Goal: Task Accomplishment & Management: Complete application form

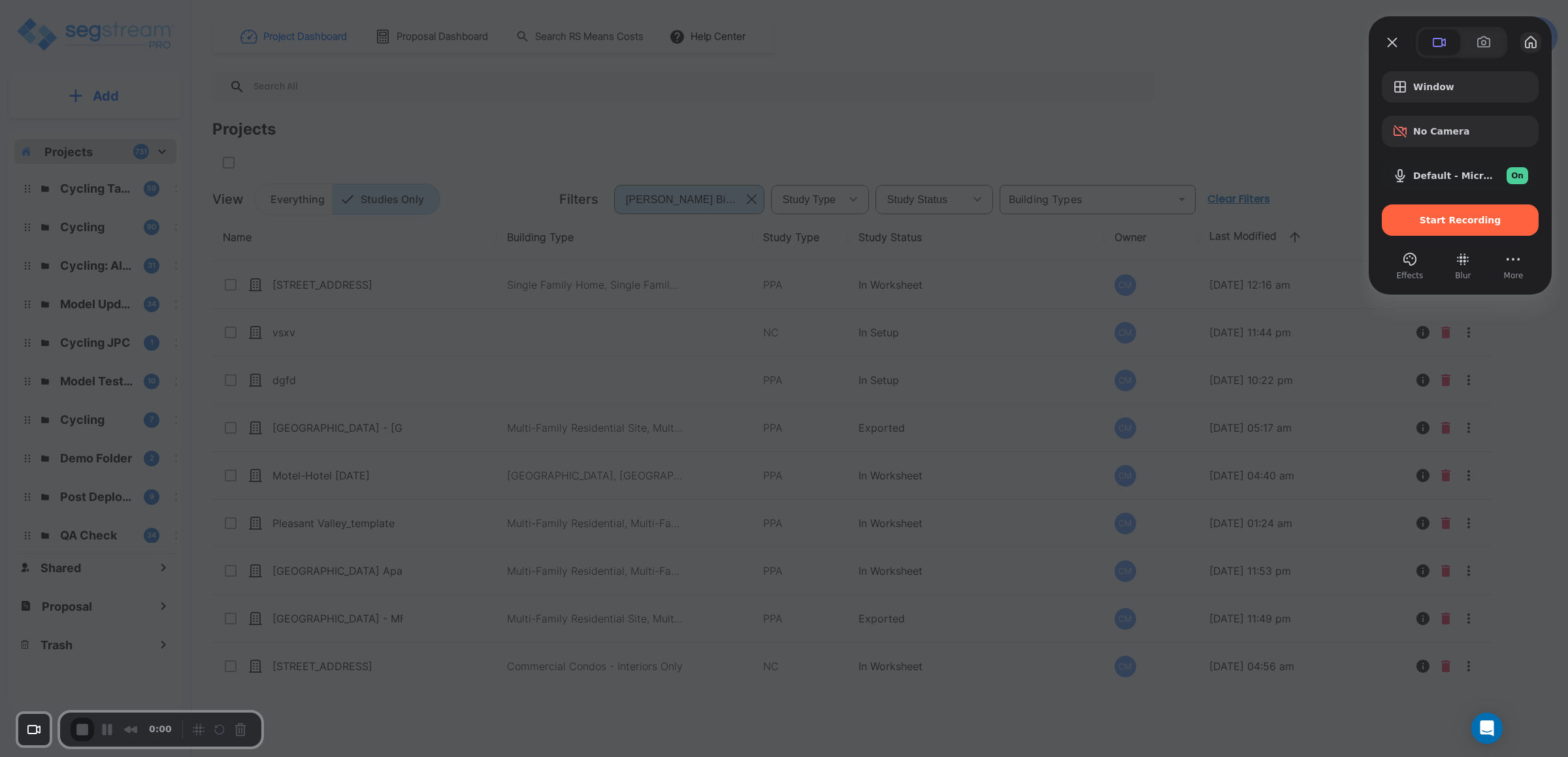
click at [1074, 39] on button "My library" at bounding box center [1531, 43] width 21 height 21
click at [1074, 213] on div "Start Recording" at bounding box center [1460, 220] width 157 height 31
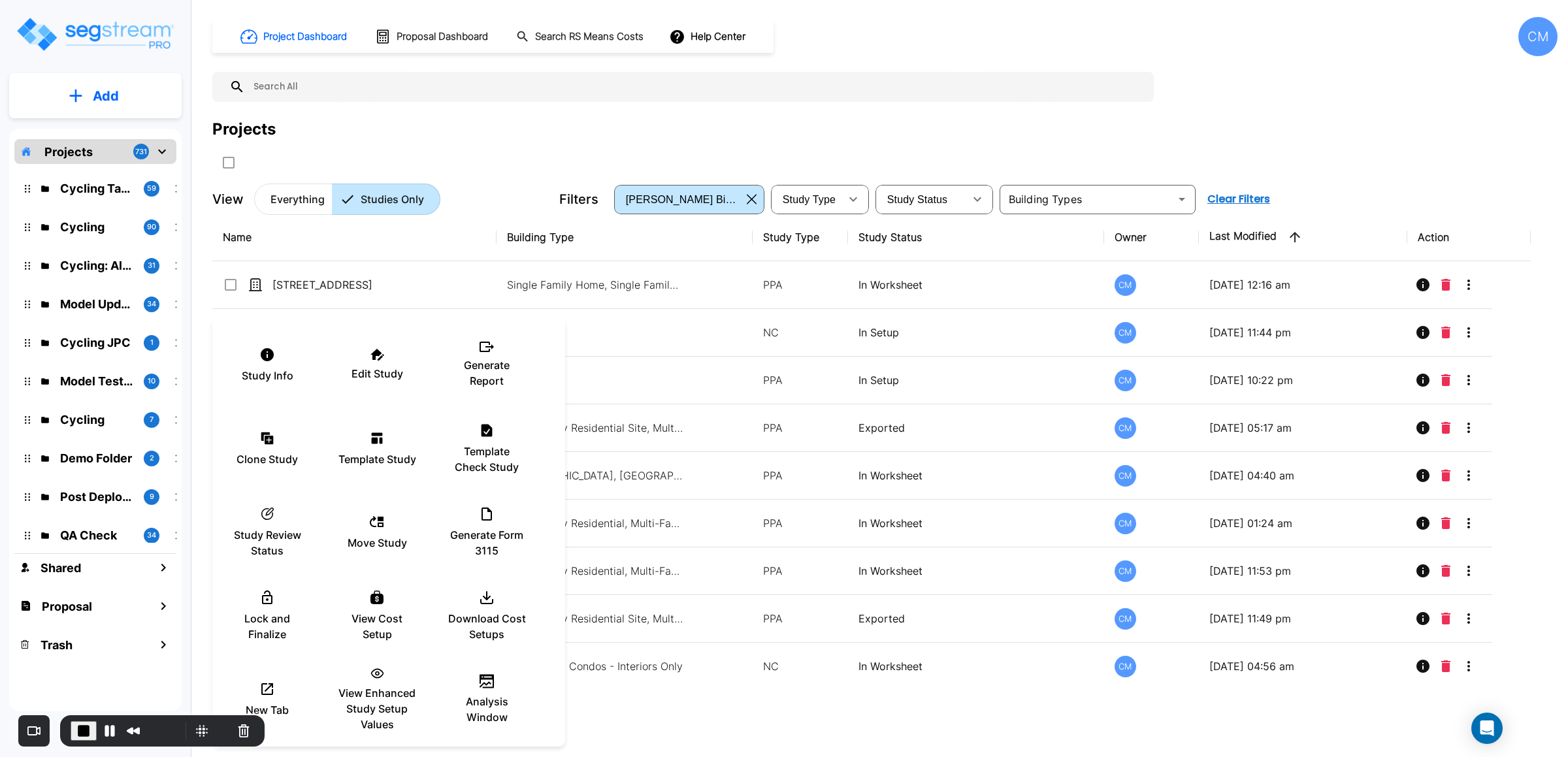
click at [965, 420] on div at bounding box center [784, 378] width 1568 height 757
click at [488, 378] on p "Generate Report" at bounding box center [486, 373] width 78 height 31
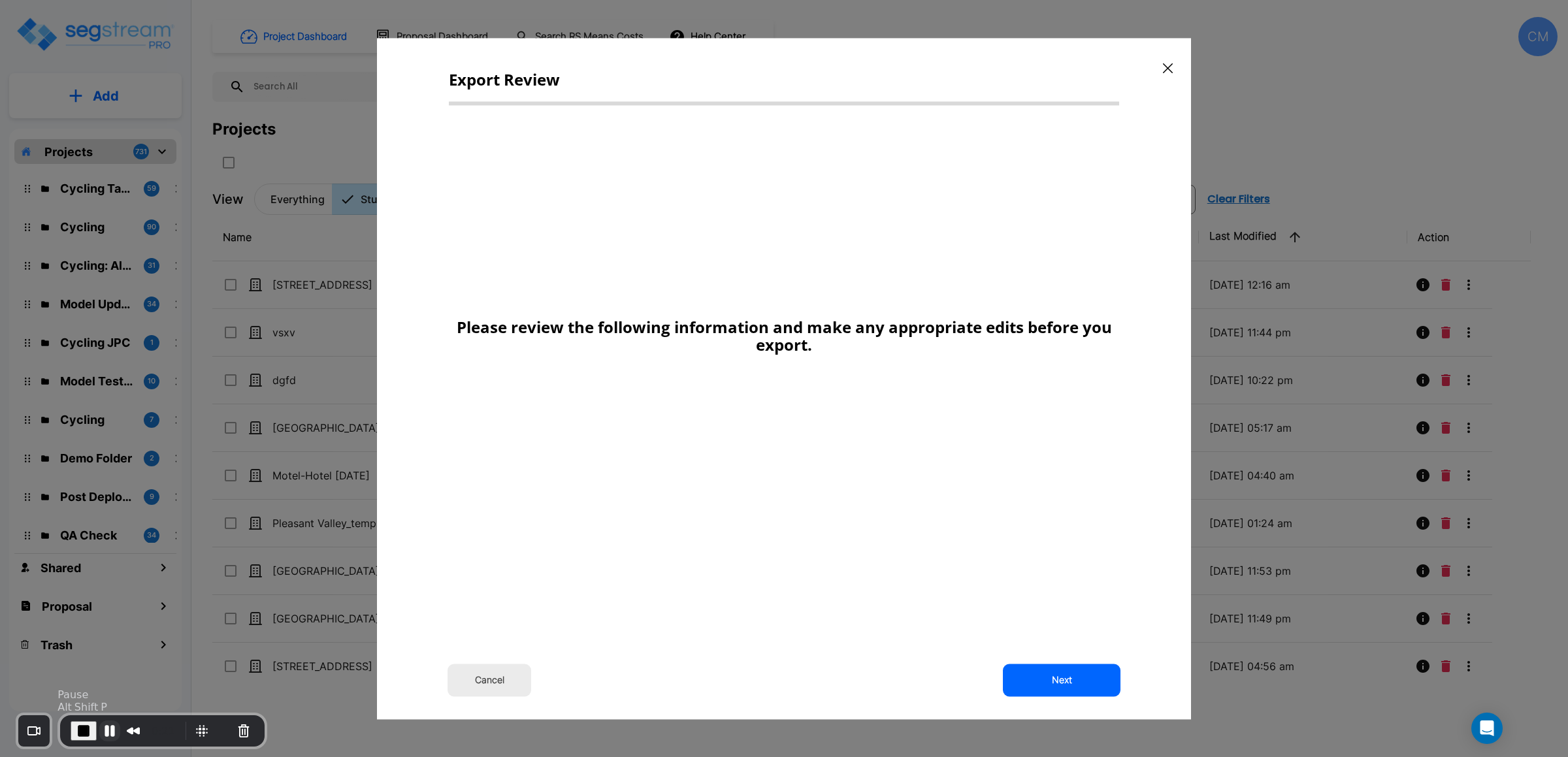
click at [100, 725] on button "Pause Recording" at bounding box center [110, 731] width 21 height 21
click at [1026, 674] on button "Next" at bounding box center [1061, 680] width 117 height 33
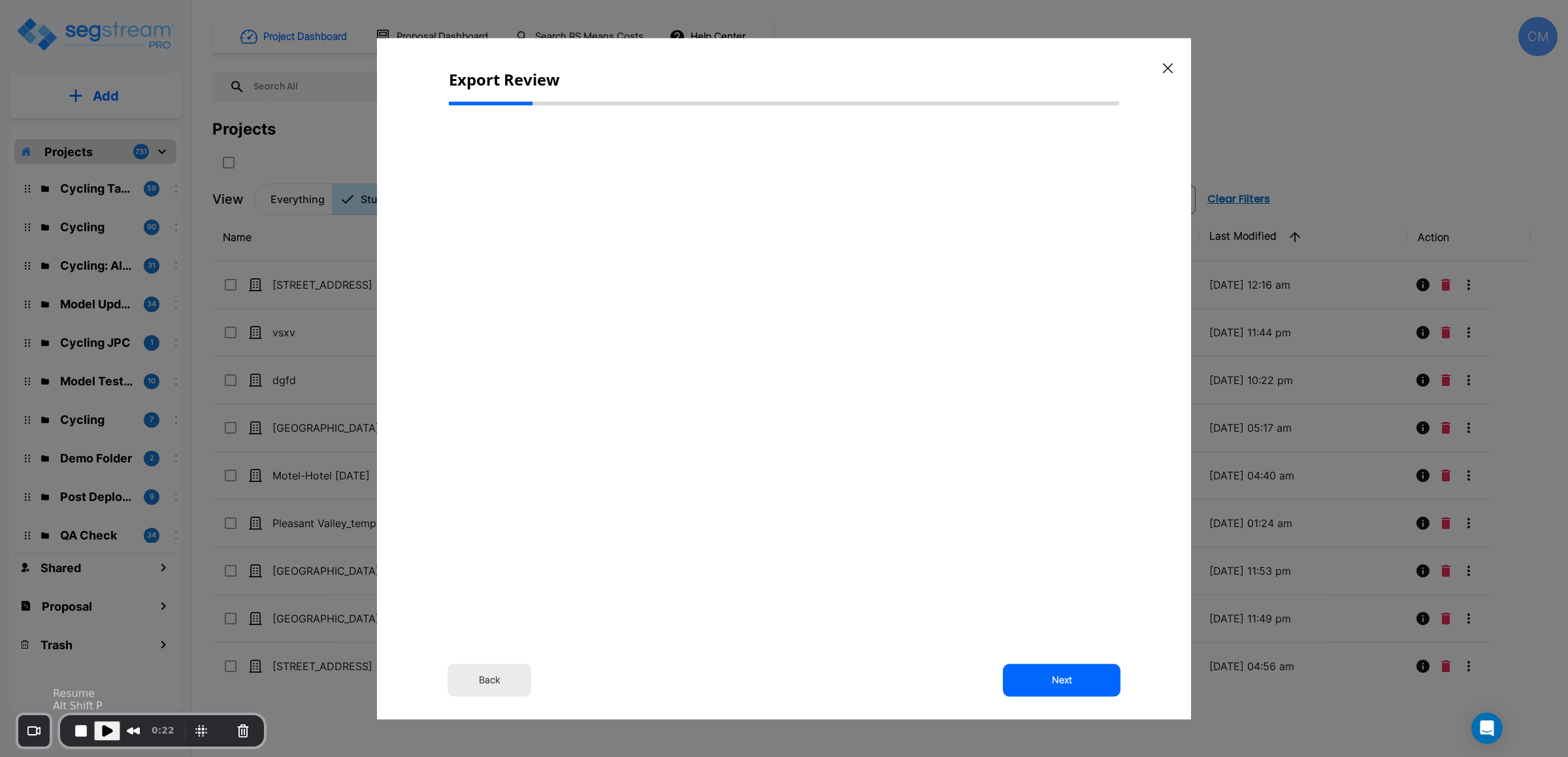
click at [114, 737] on button "Play Recording" at bounding box center [107, 731] width 26 height 20
click at [1074, 676] on button "Next" at bounding box center [1061, 680] width 117 height 33
click at [1074, 678] on button "Next" at bounding box center [1061, 680] width 117 height 33
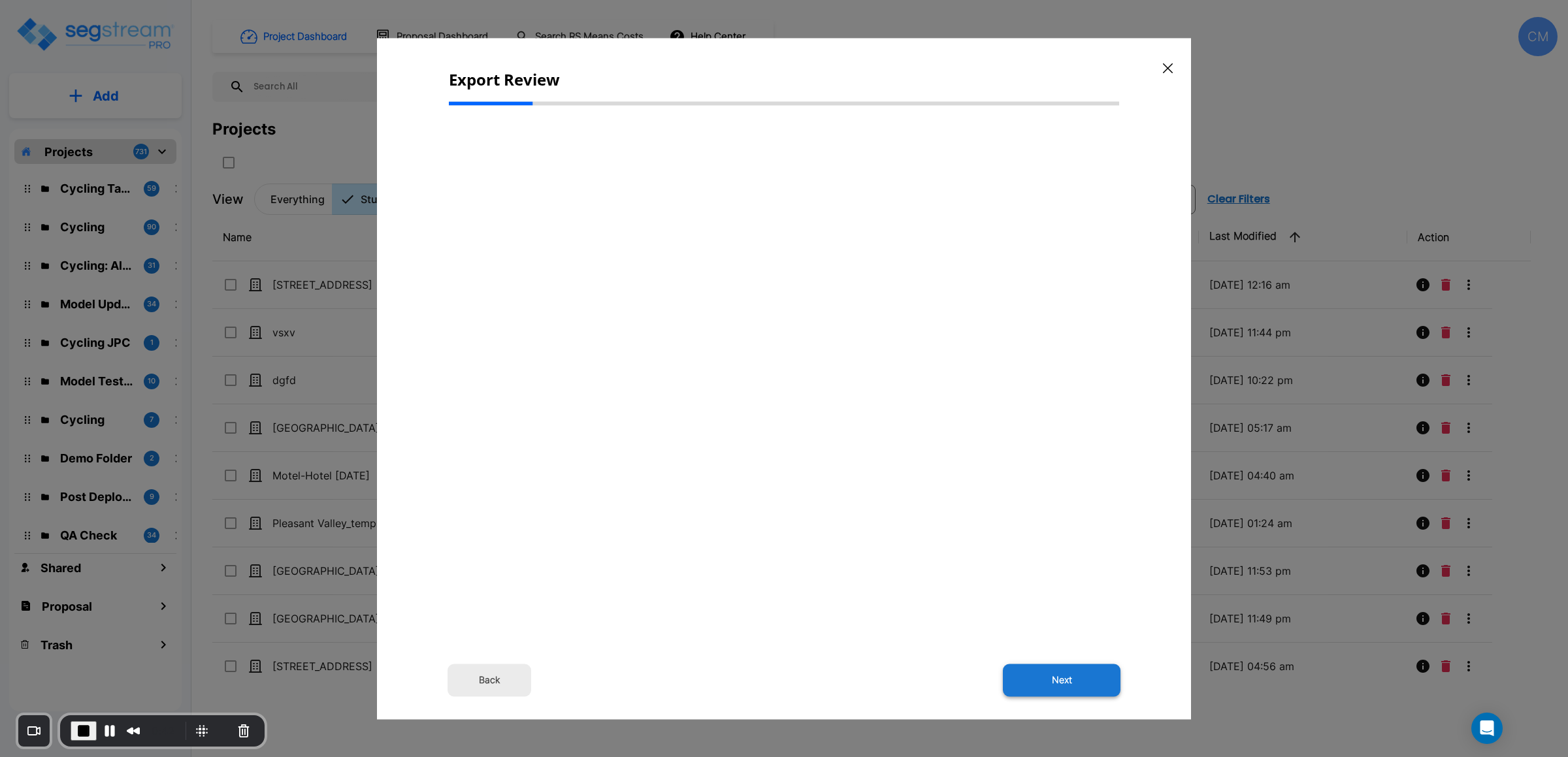
click at [1074, 678] on button "Next" at bounding box center [1061, 680] width 117 height 33
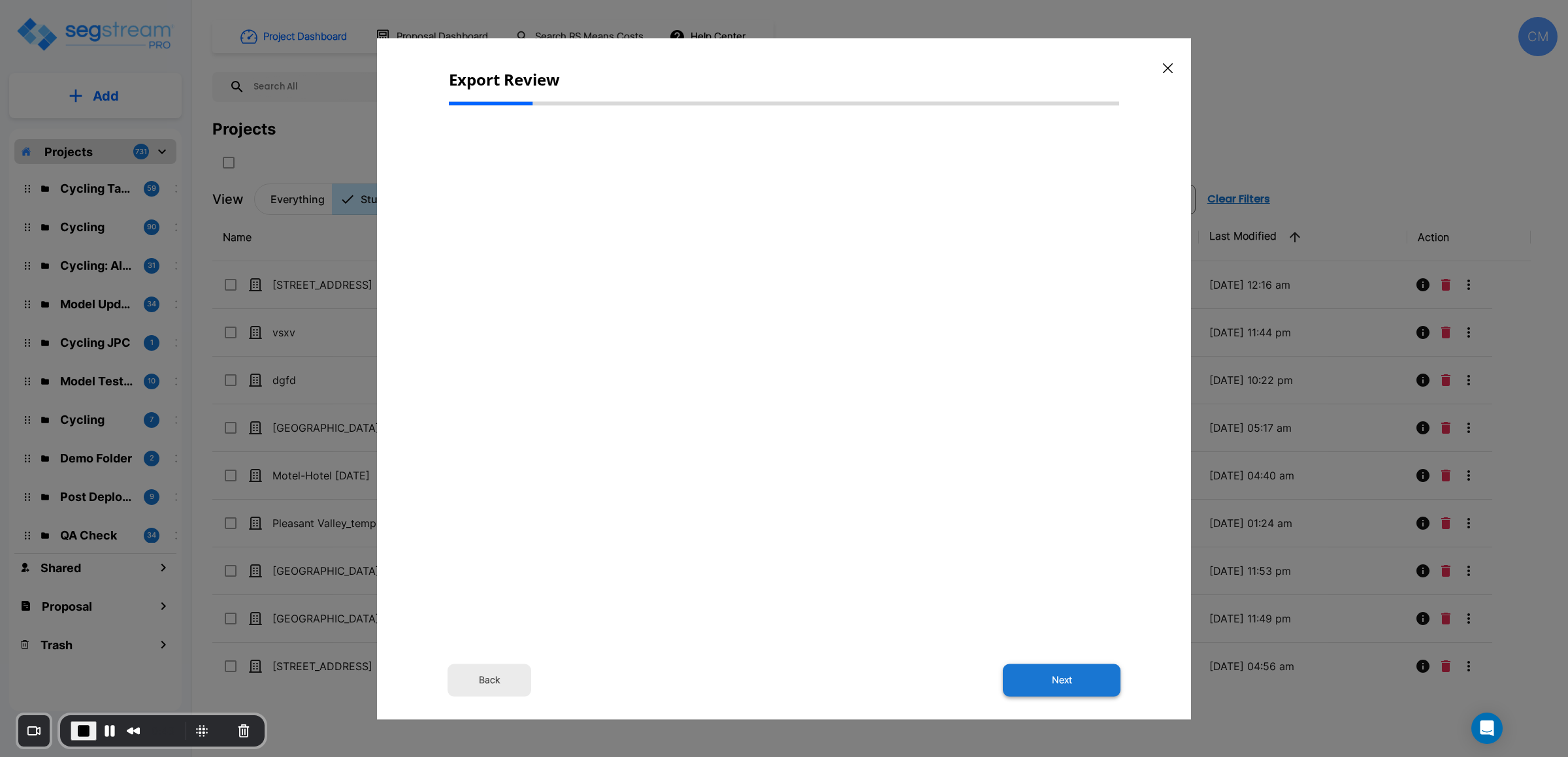
click at [1074, 678] on button "Next" at bounding box center [1061, 680] width 117 height 33
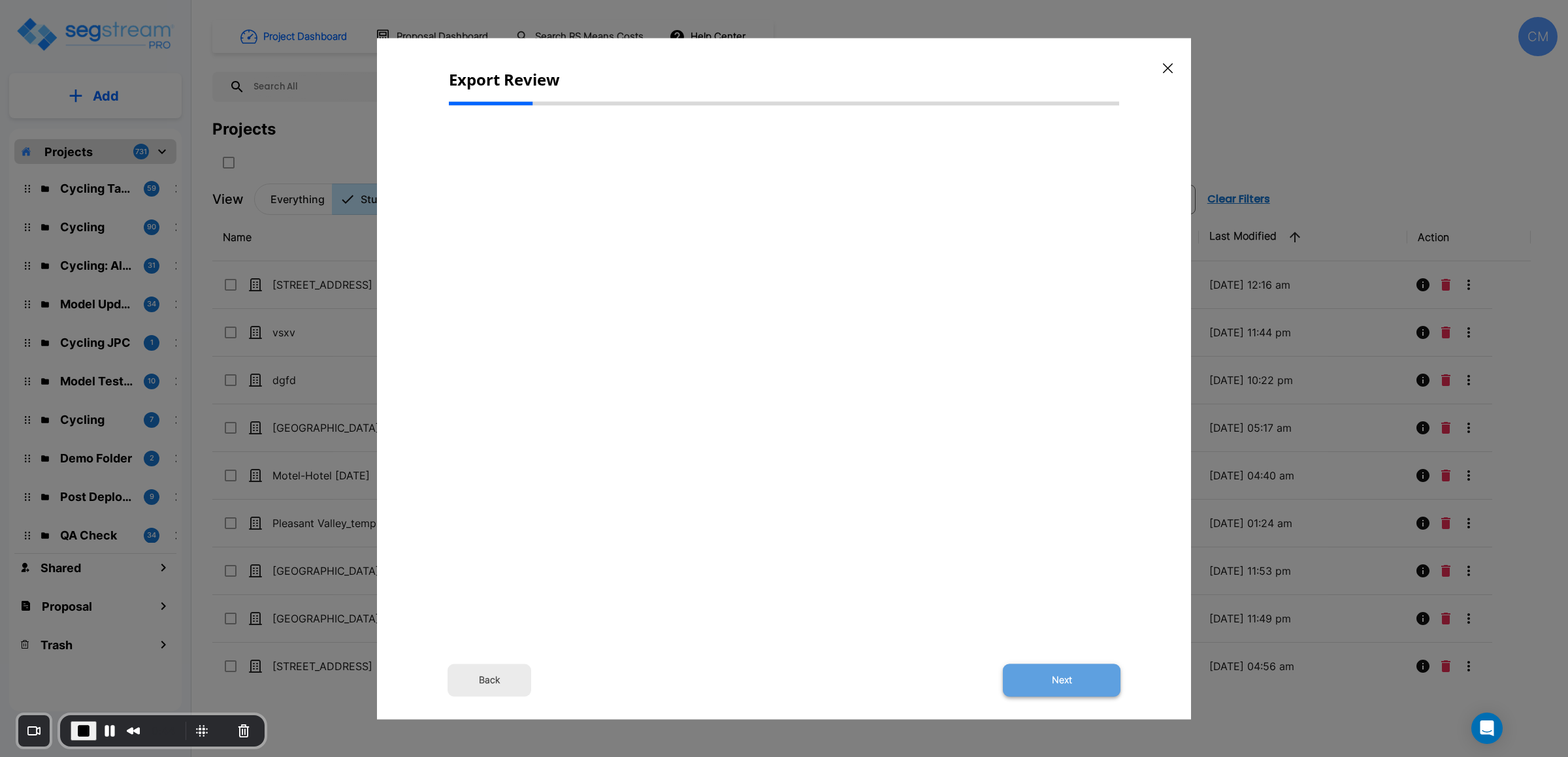
click at [1074, 678] on button "Next" at bounding box center [1061, 680] width 117 height 33
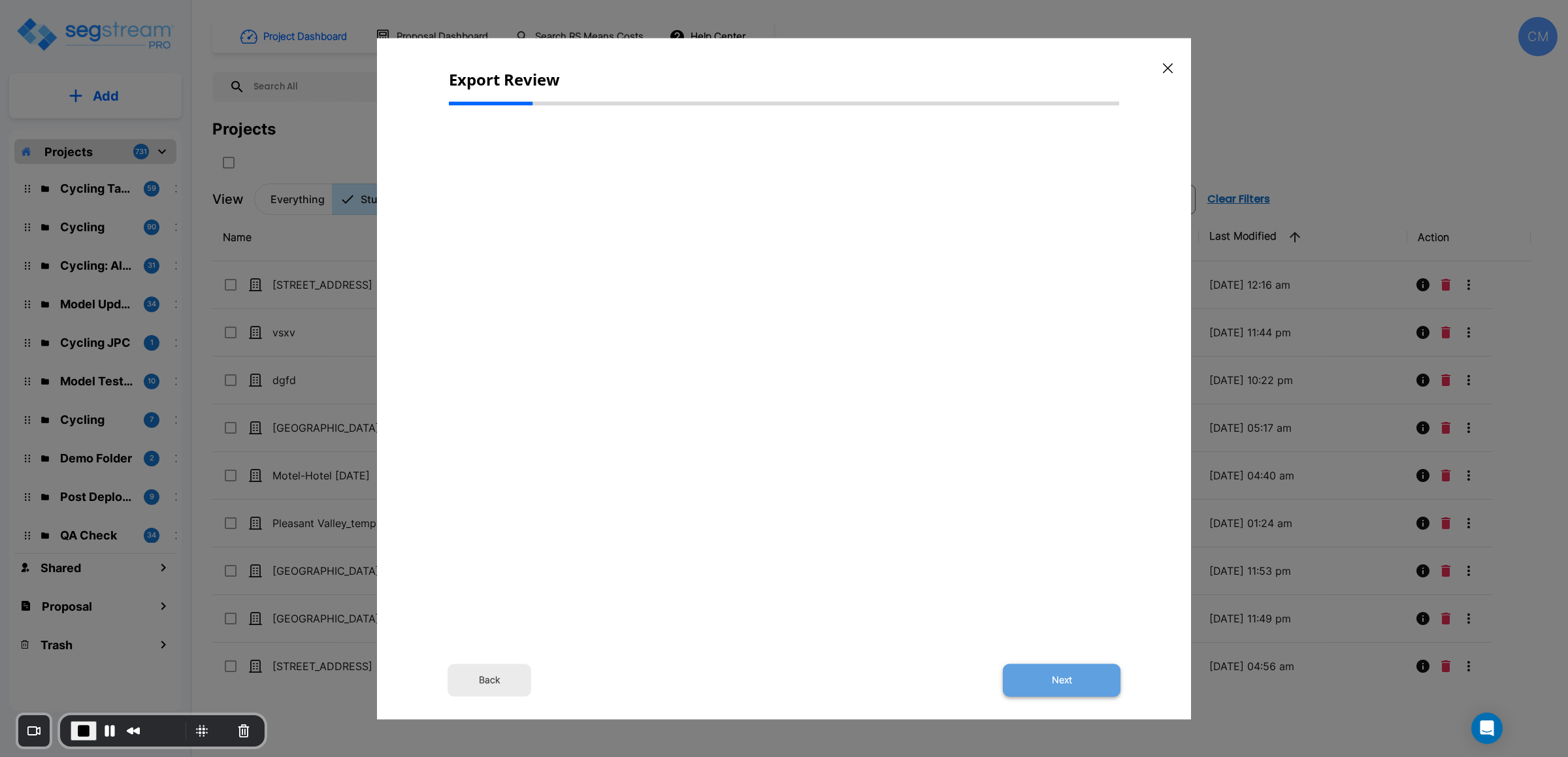
click at [1074, 678] on button "Next" at bounding box center [1061, 680] width 117 height 33
click at [82, 729] on span "End Recording" at bounding box center [83, 731] width 16 height 16
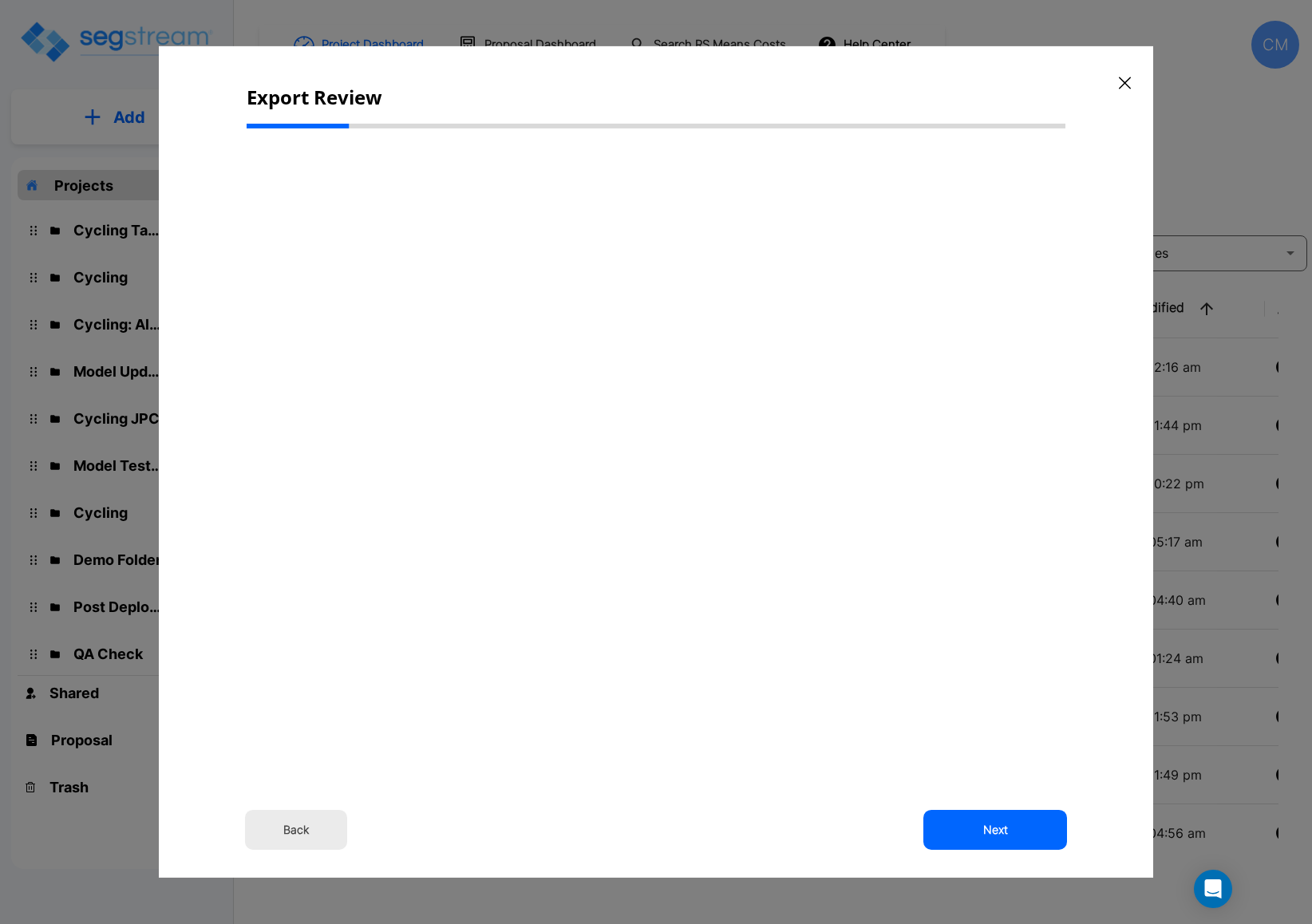
click at [983, 18] on div at bounding box center [656, 462] width 1312 height 924
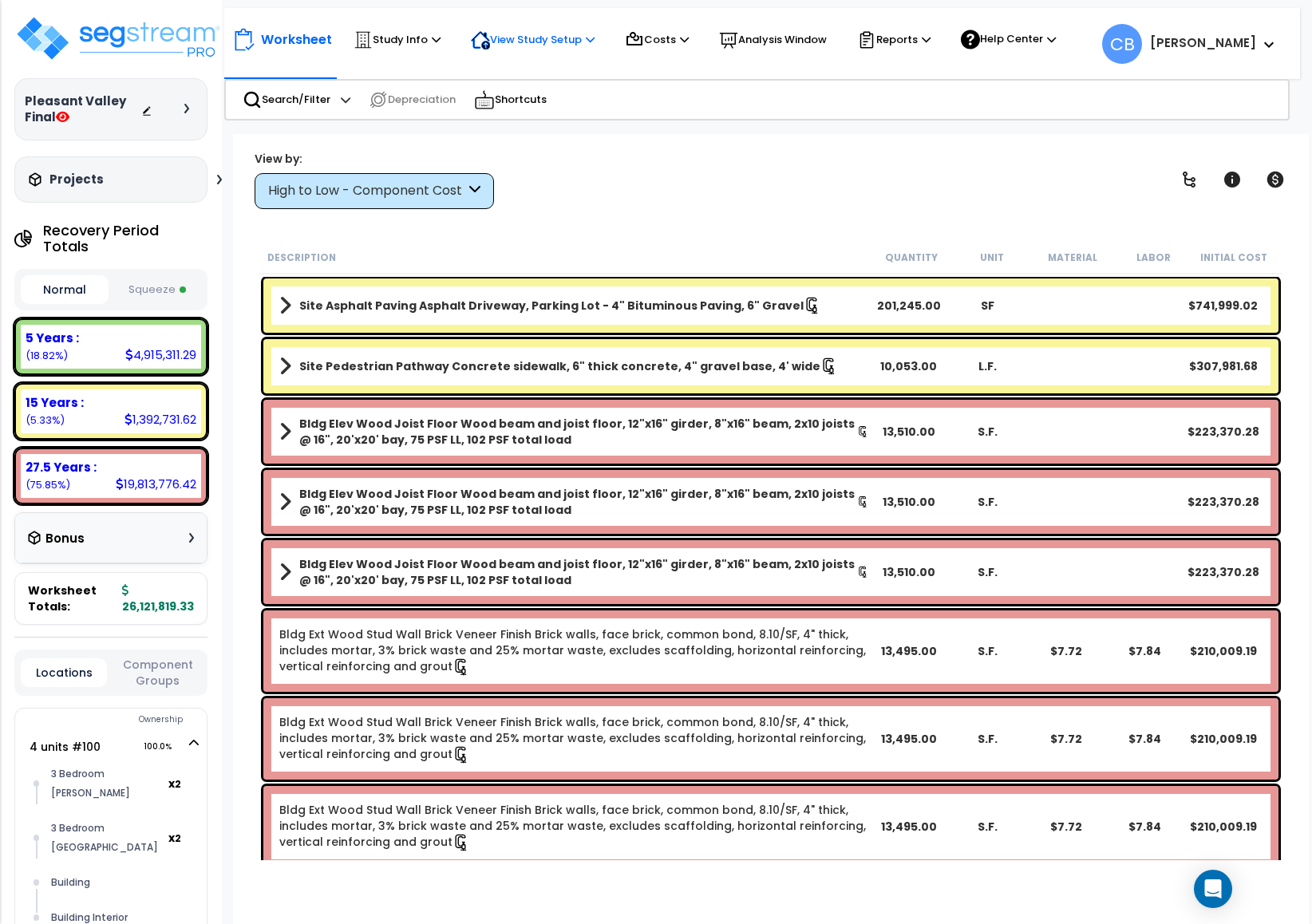
click at [544, 34] on p "View Study Setup" at bounding box center [532, 40] width 123 height 19
drag, startPoint x: 408, startPoint y: 609, endPoint x: 389, endPoint y: 494, distance: 116.6
click at [1188, 173] on icon at bounding box center [1189, 180] width 19 height 19
click at [1189, 176] on icon at bounding box center [1189, 180] width 19 height 19
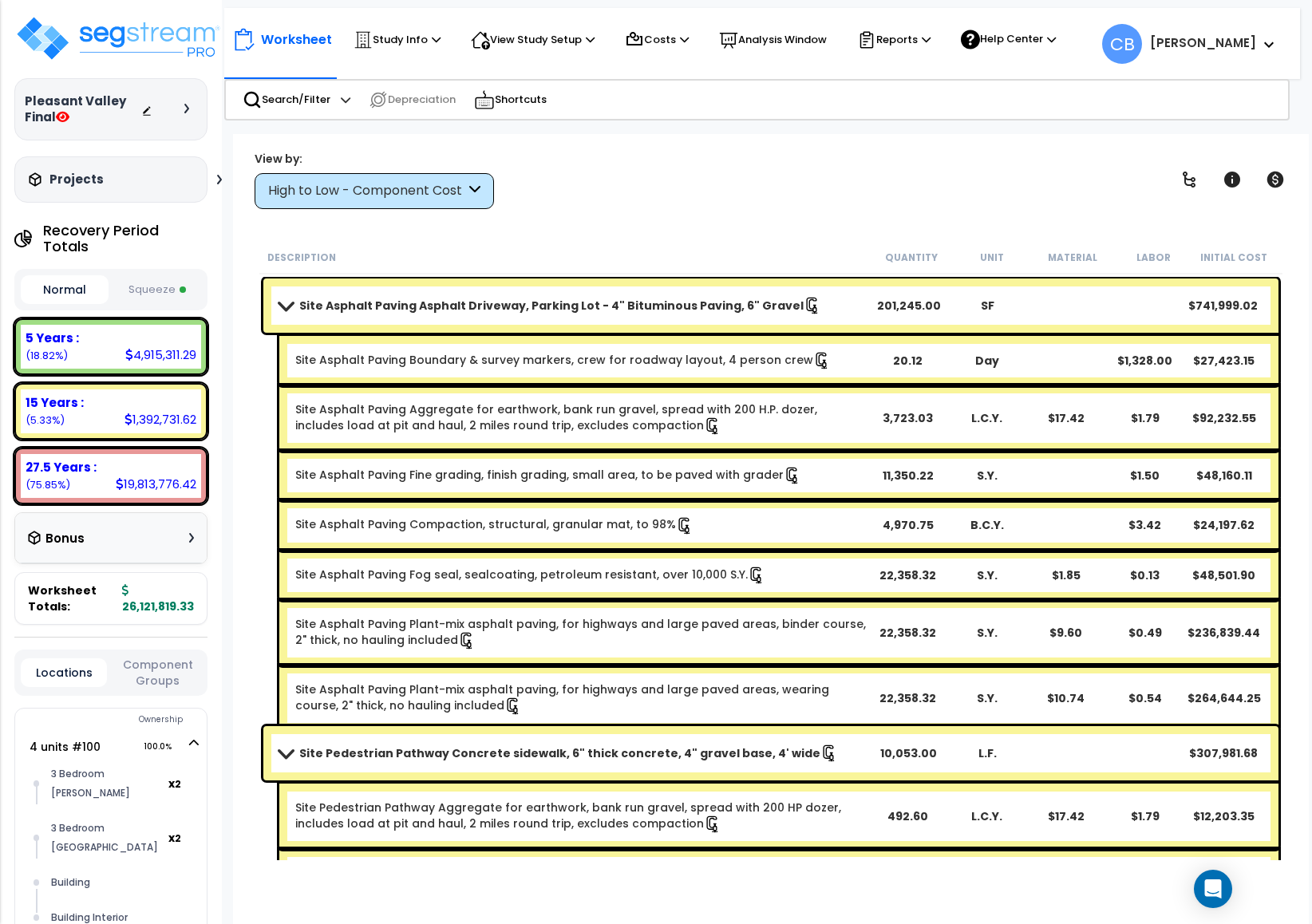
drag, startPoint x: 549, startPoint y: 373, endPoint x: 575, endPoint y: 373, distance: 26.0
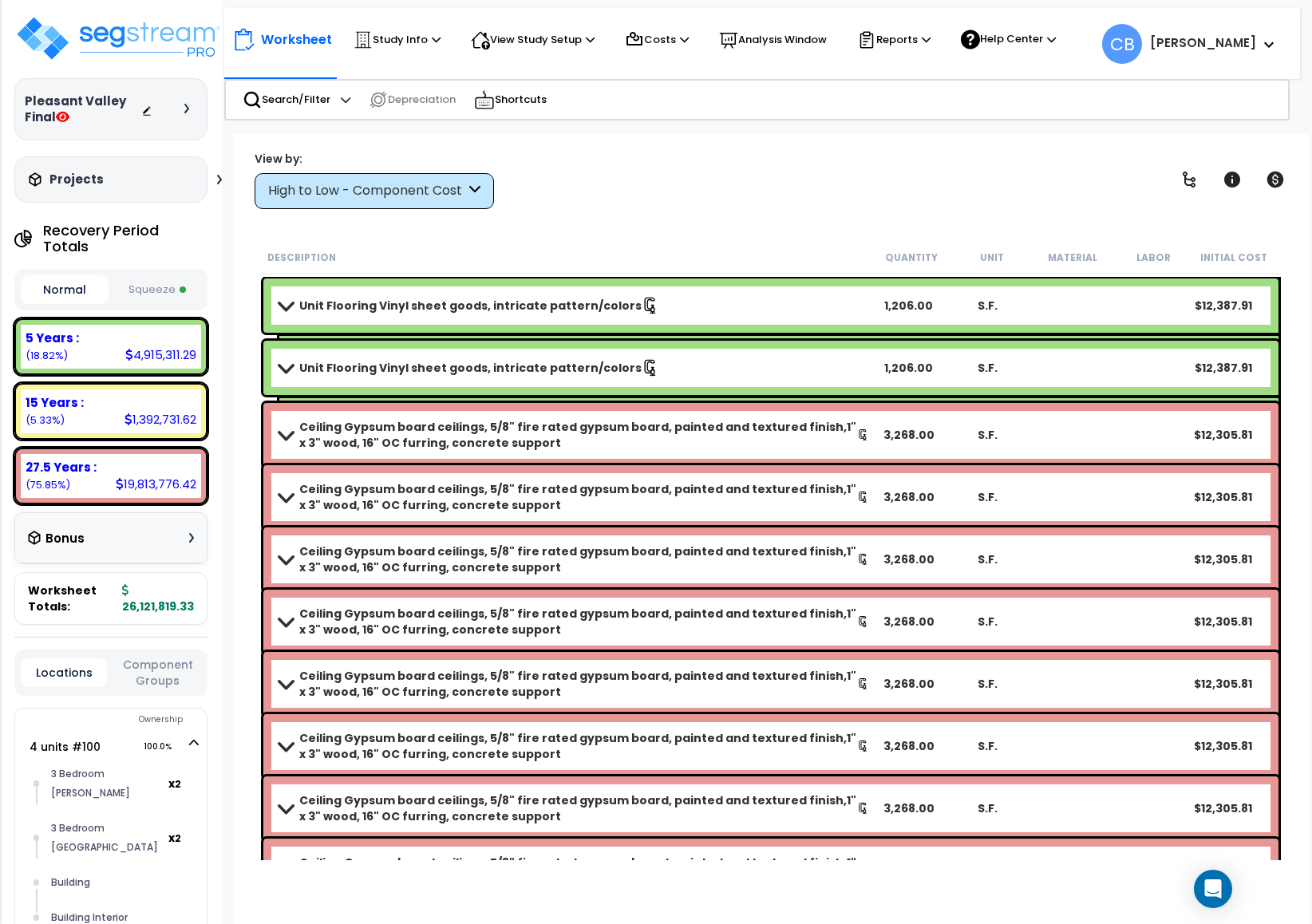
scroll to position [28612, 0]
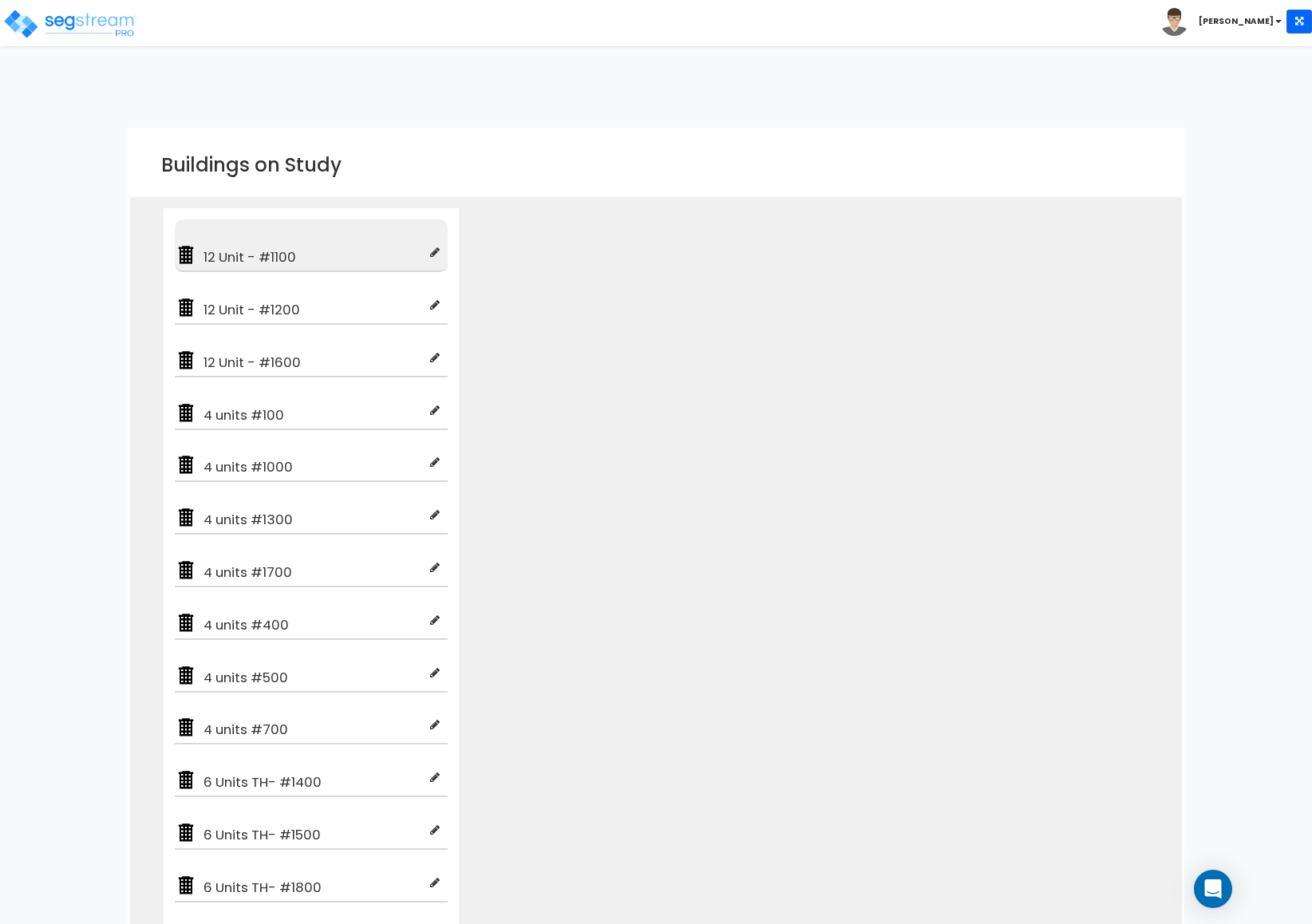
click at [402, 260] on span "12 Unit - #1100" at bounding box center [313, 257] width 233 height 19
click at [426, 244] on div "12 Unit - #1100" at bounding box center [311, 246] width 272 height 53
click at [430, 255] on icon at bounding box center [435, 252] width 10 height 11
type input "12 Unit - #1100"
type input "Multi-Family Residential"
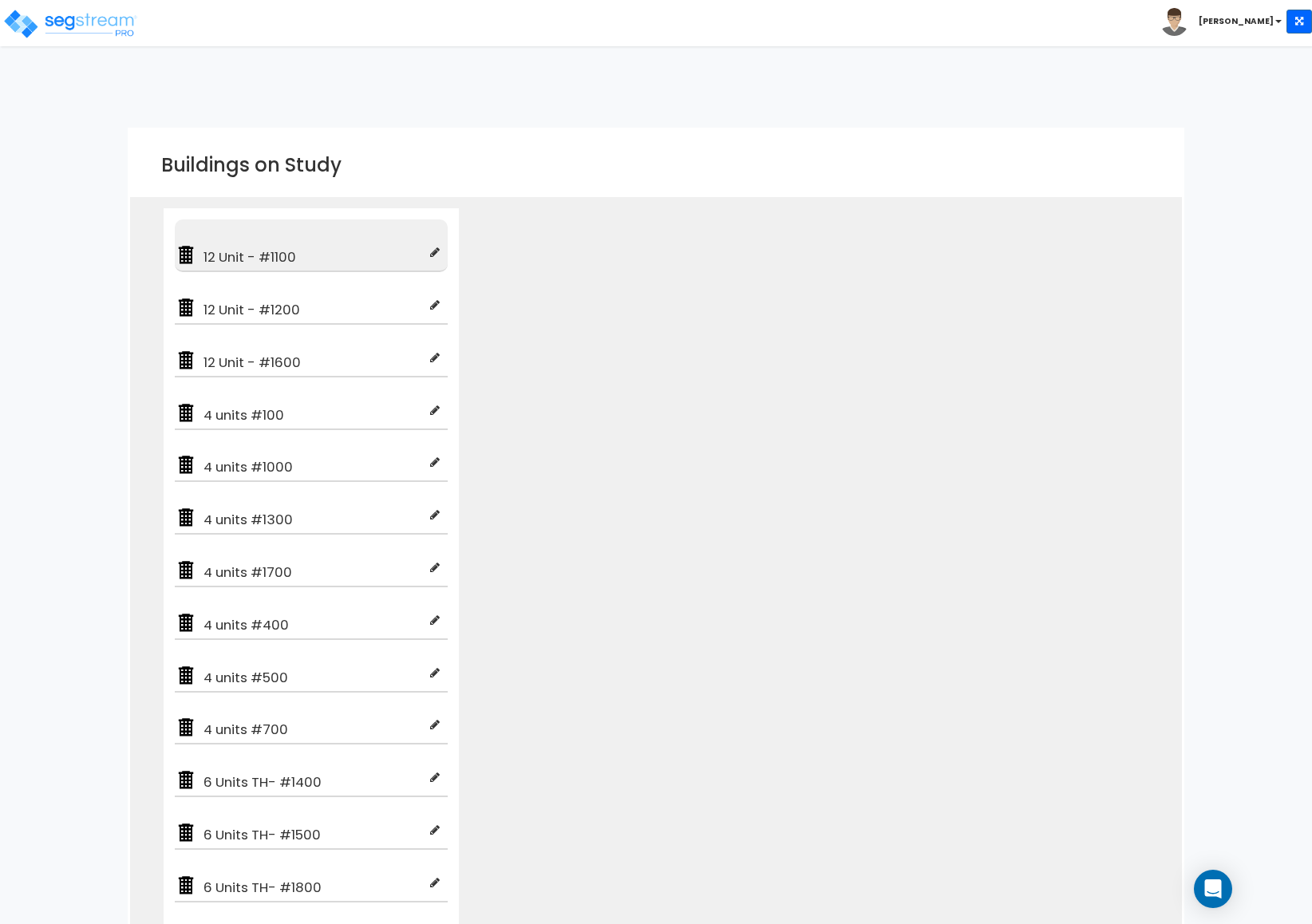
checkbox input "true"
type input "100"
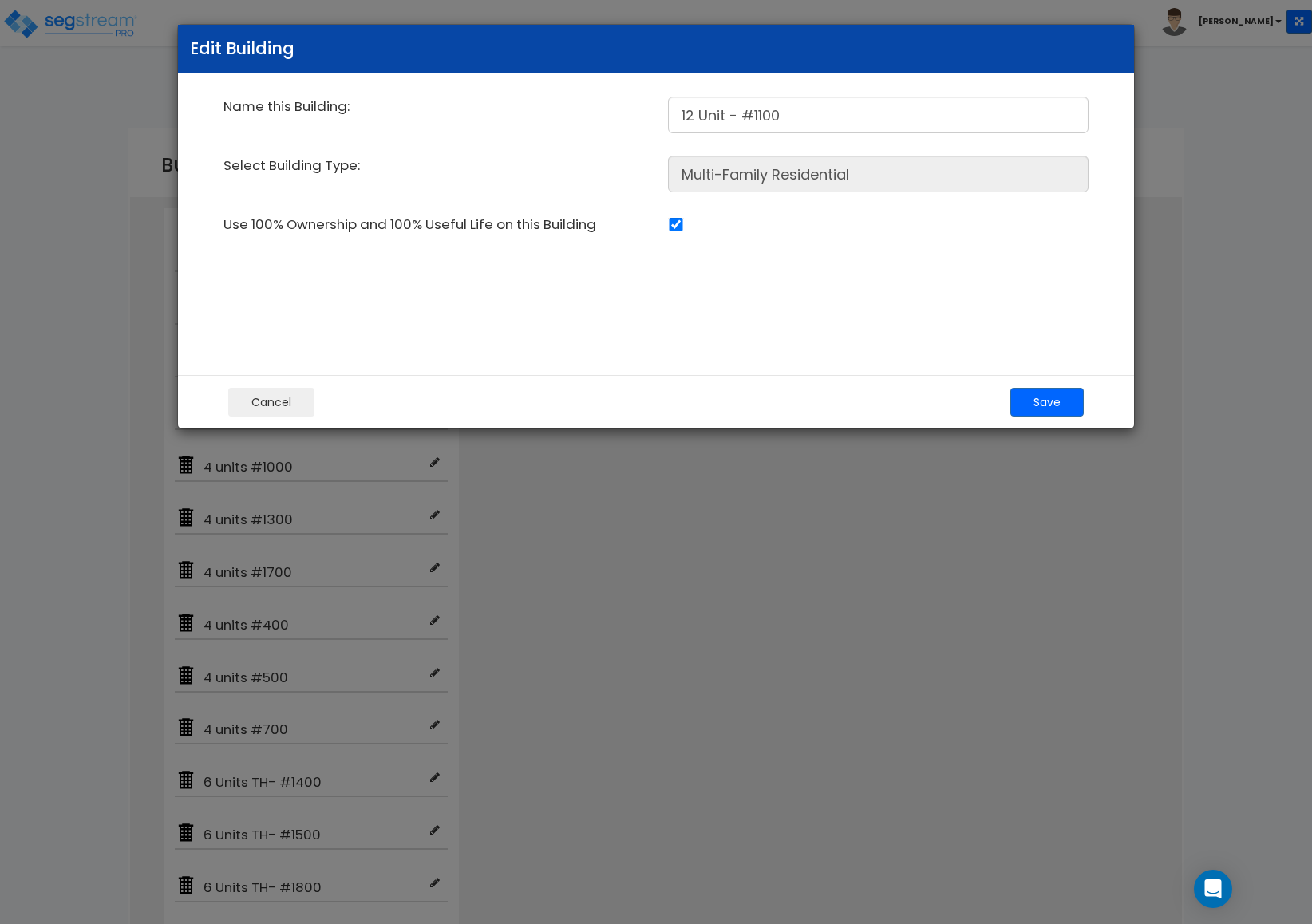
click at [736, 539] on div "Edit Building Name this Building: 12 Unit - #1100 Select Building Type: Multi-F…" at bounding box center [656, 462] width 1312 height 924
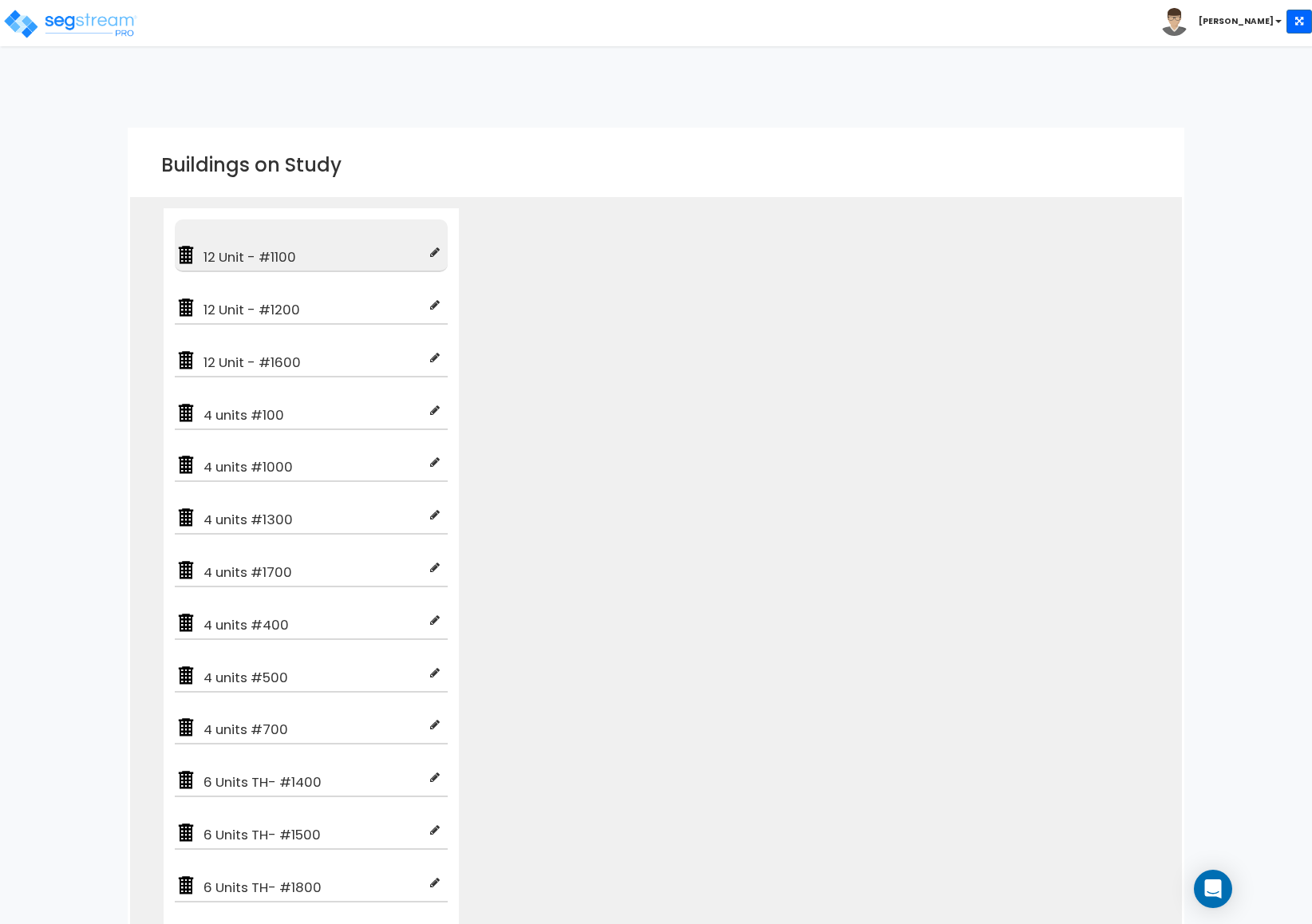
click at [214, 257] on span "12 Unit - #1100" at bounding box center [313, 257] width 233 height 19
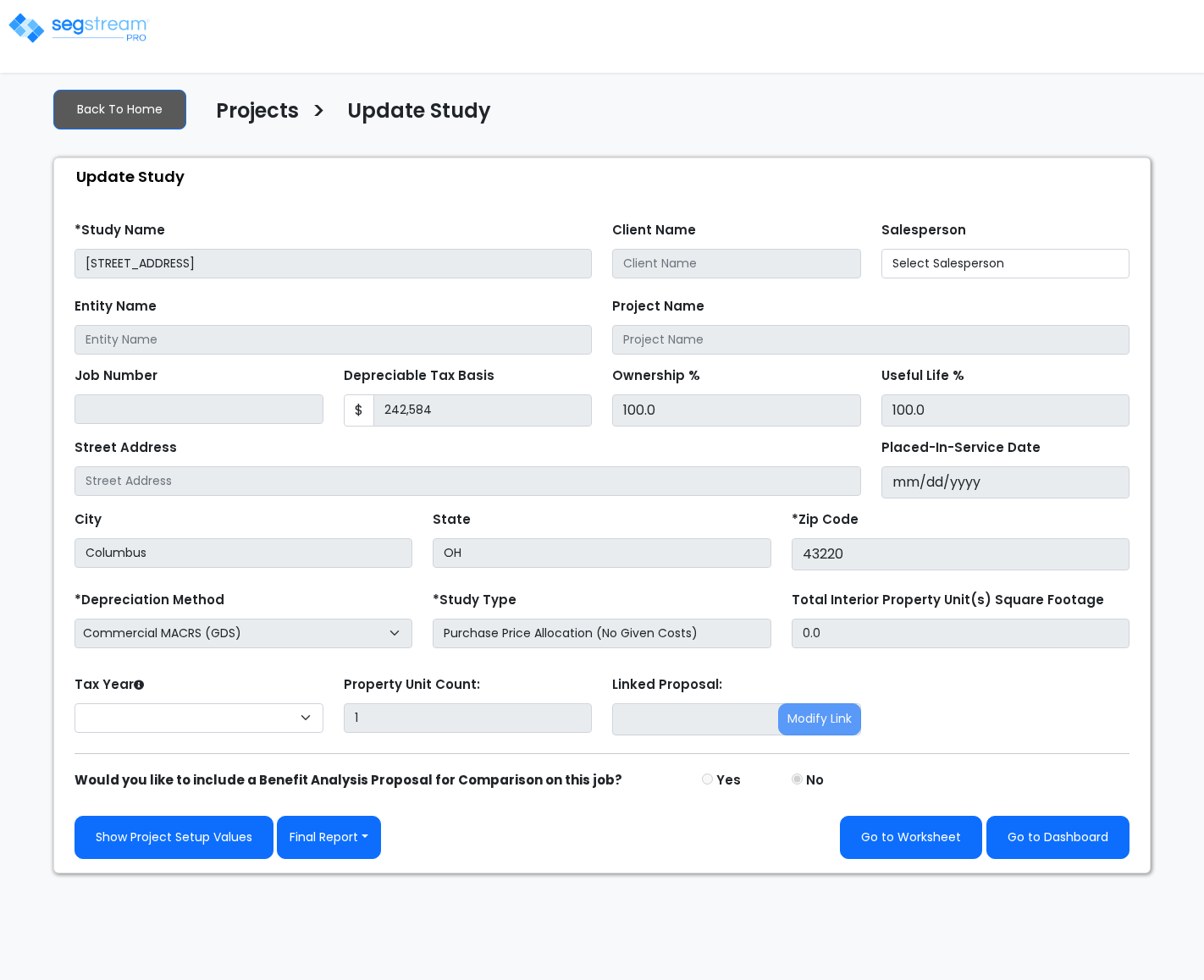
select select "2022"
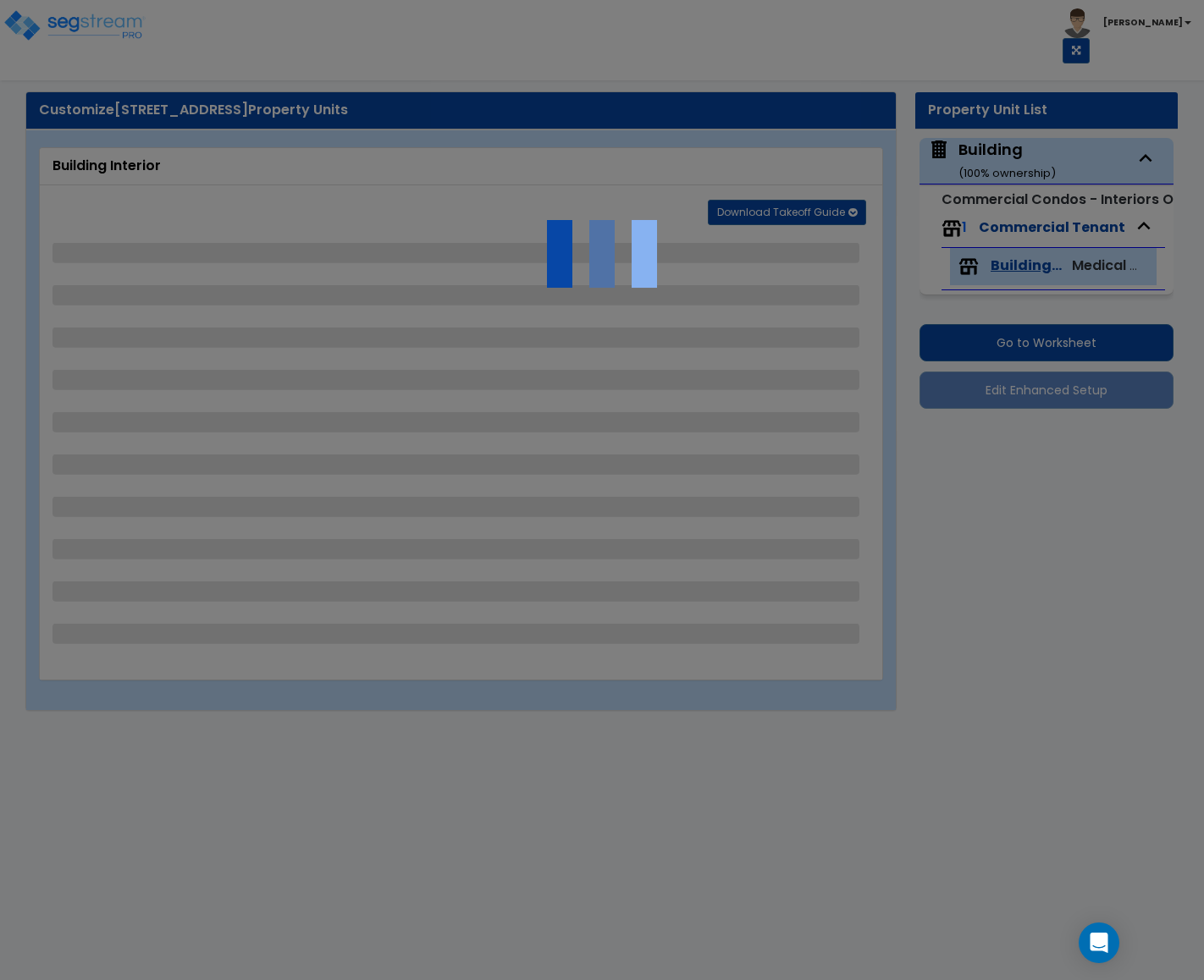
select select "1"
select select "2"
select select "5"
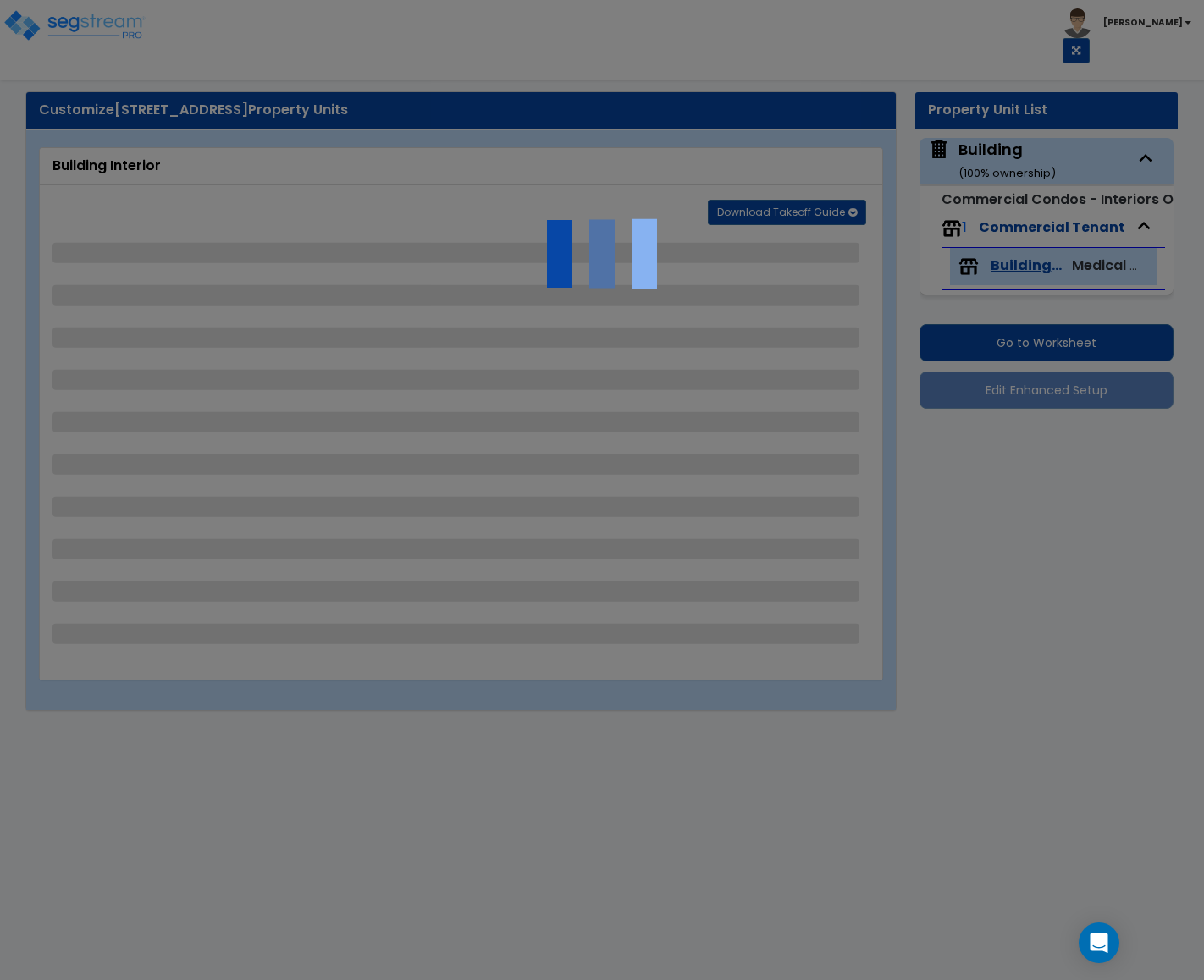
select select "3"
select select "1"
select select "2"
select select "1"
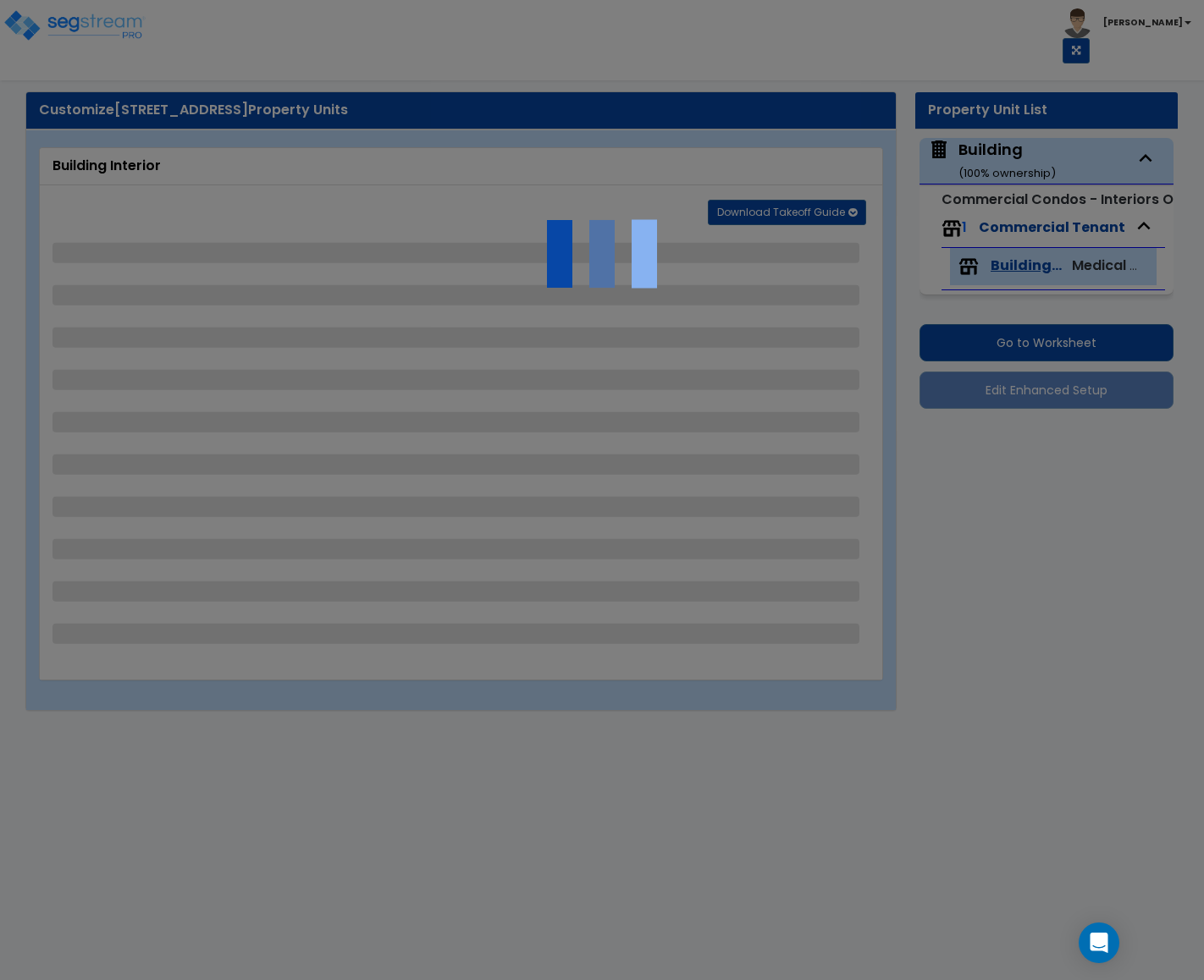
select select "4"
select select "1"
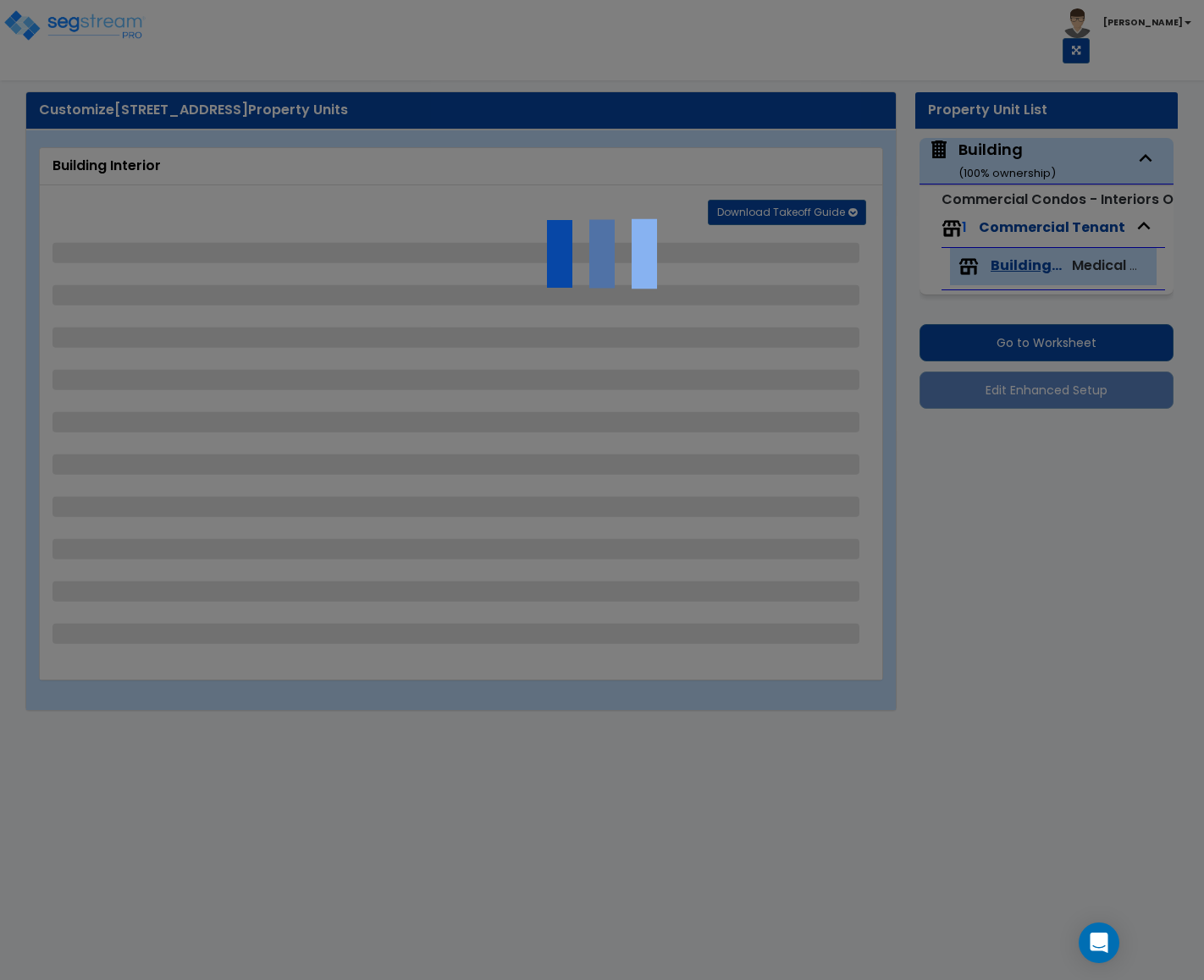
select select "1"
select select "2"
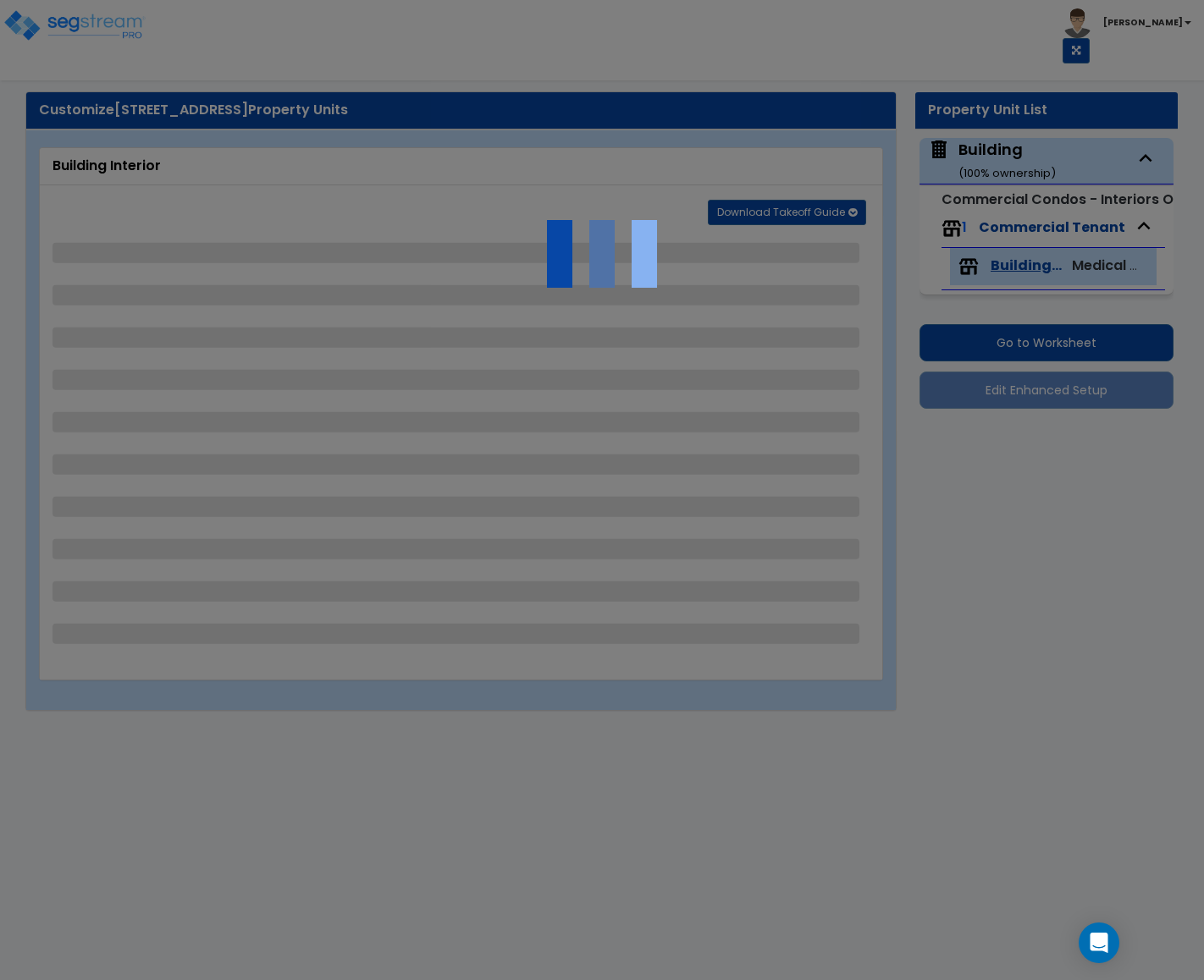
select select "2"
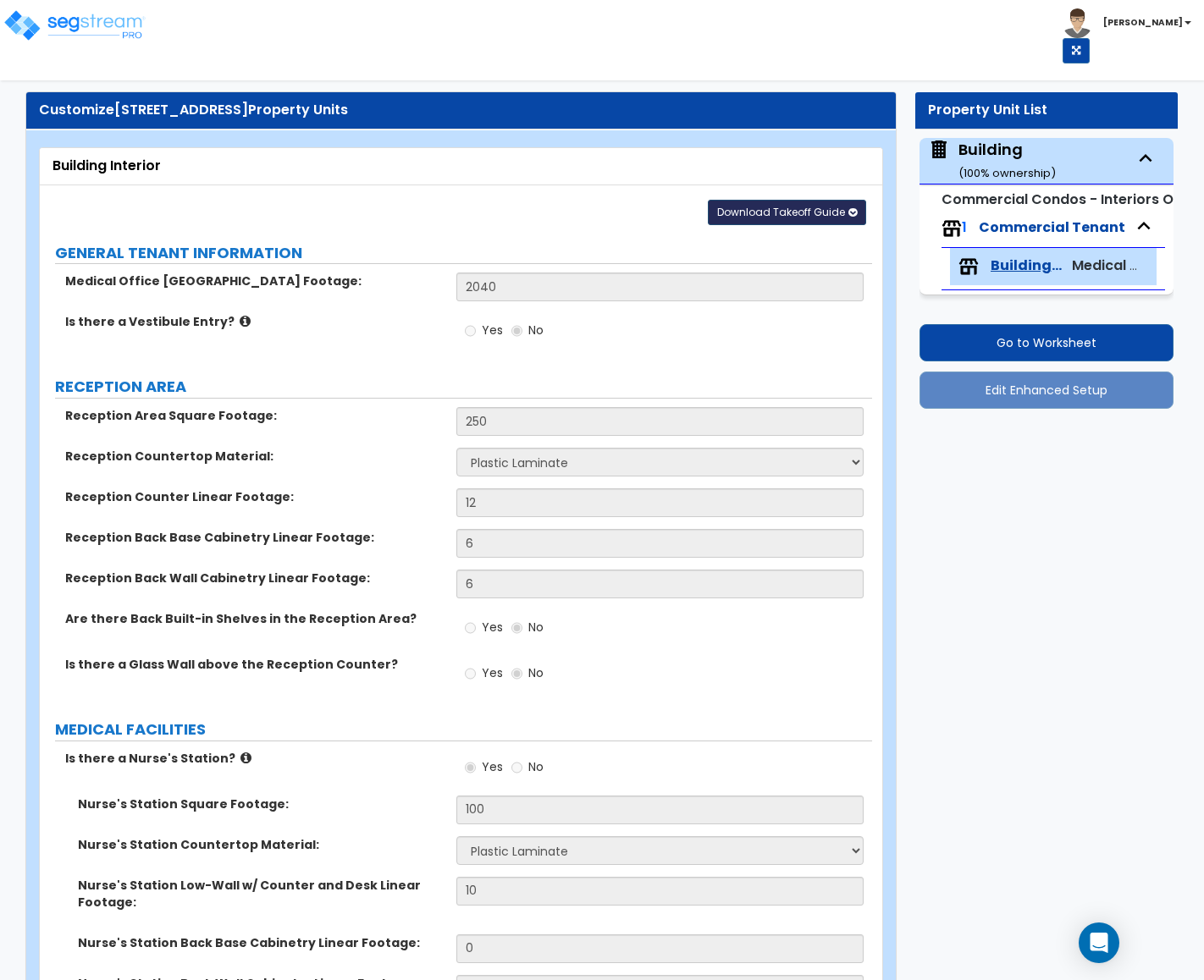
click at [757, 224] on button "Download Takeoff Guide" at bounding box center [787, 212] width 158 height 25
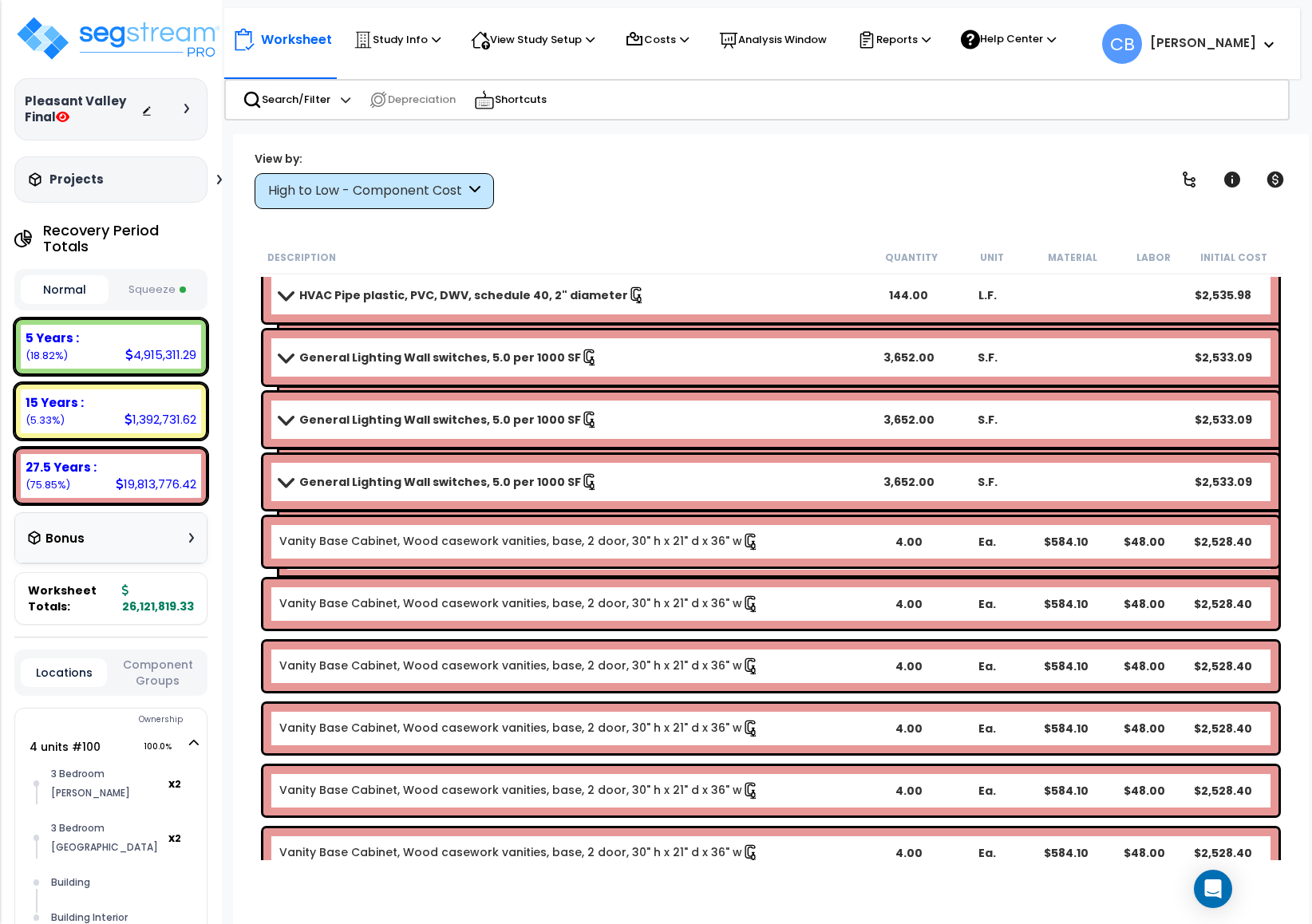
scroll to position [115743, 0]
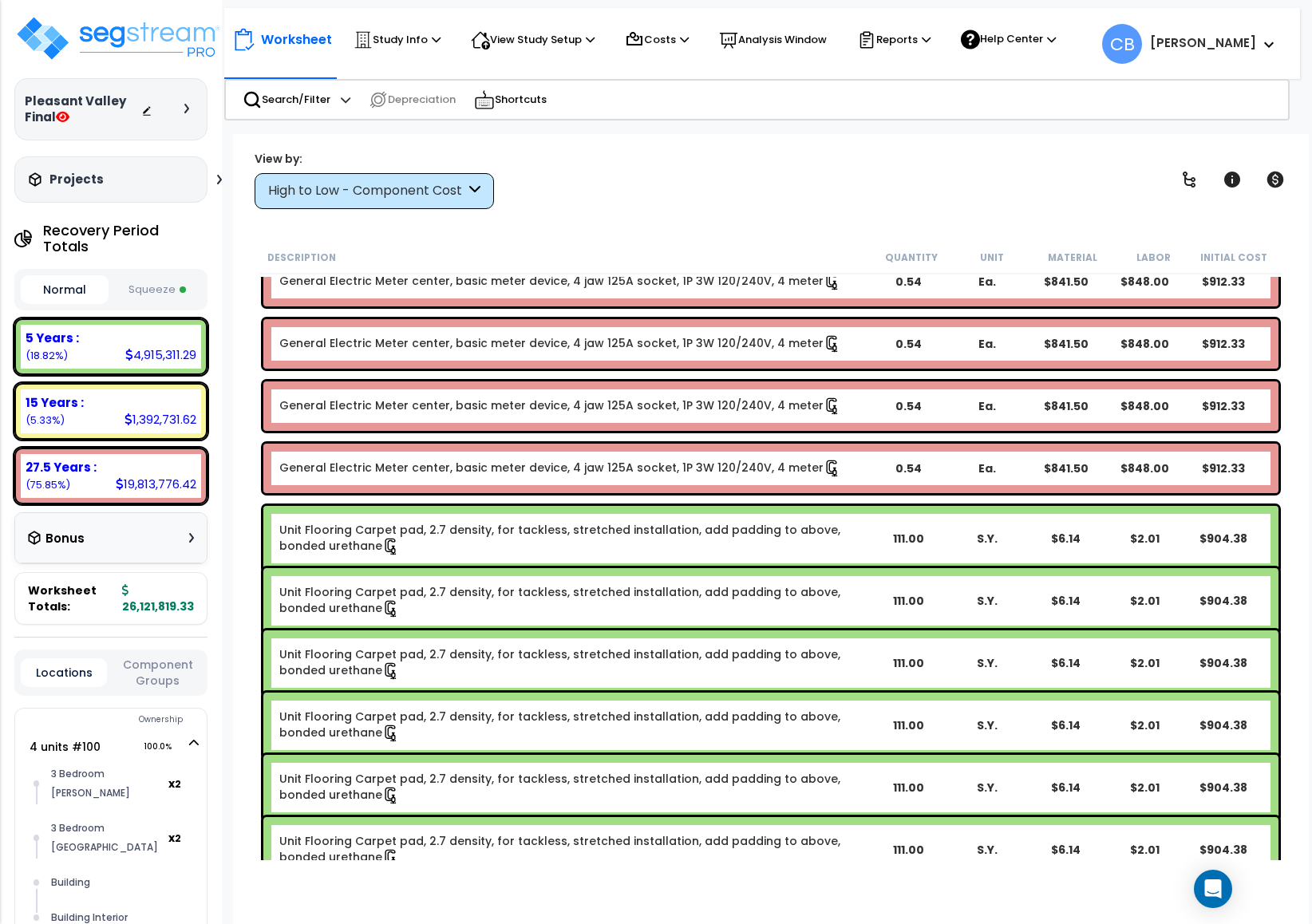
scroll to position [193292, 0]
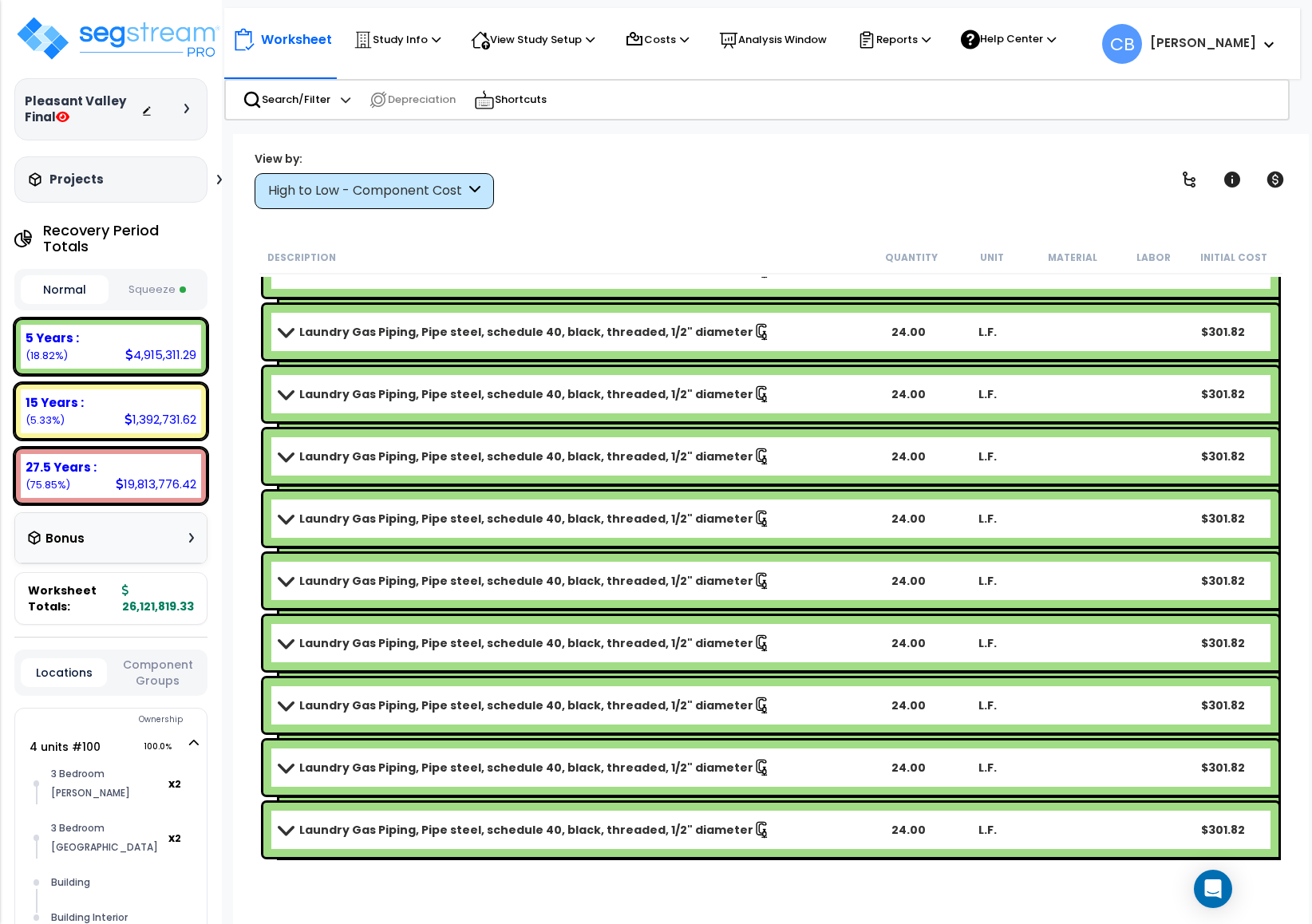
scroll to position [273028, 0]
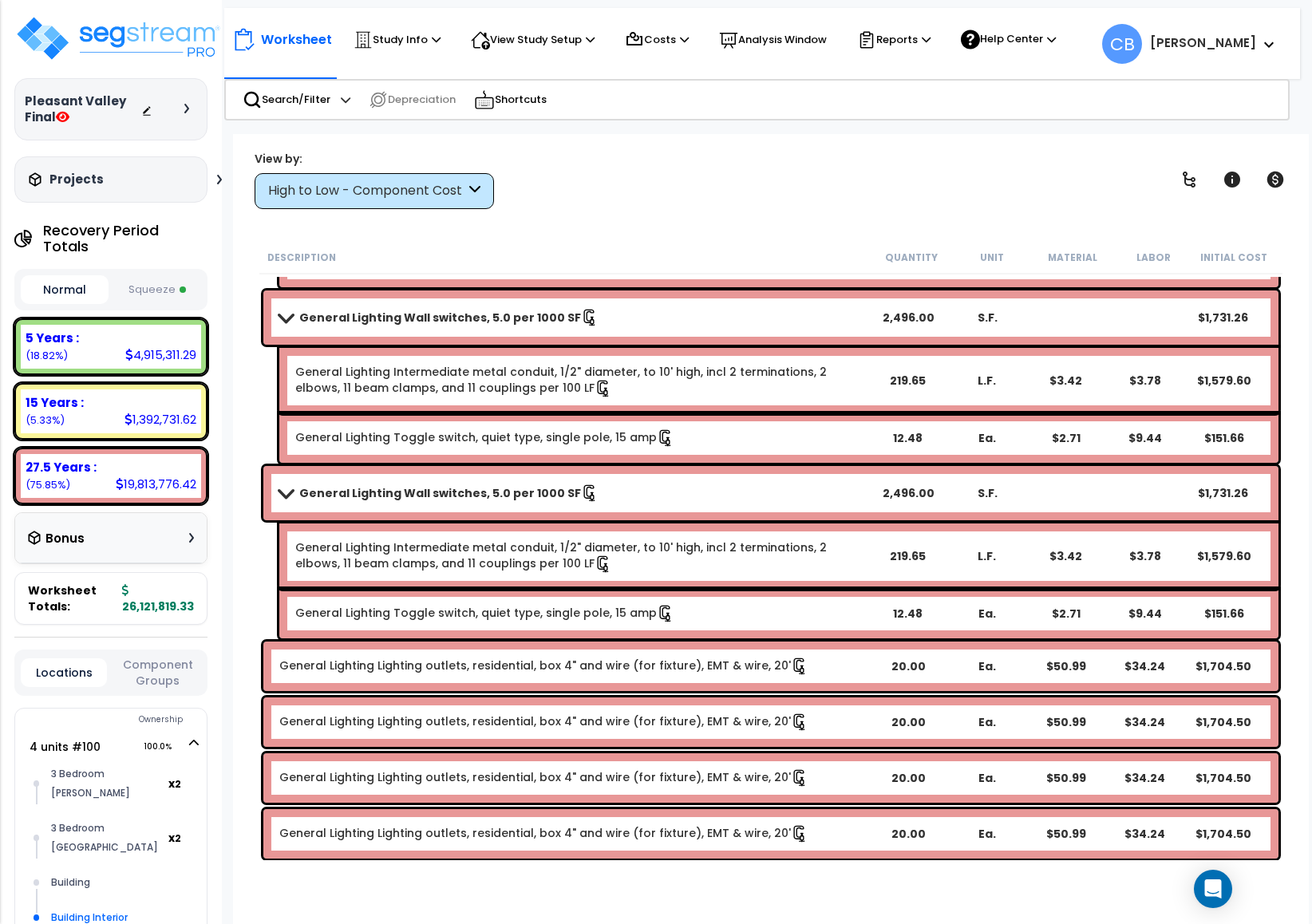
scroll to position [295580, 0]
